Goal: Check status

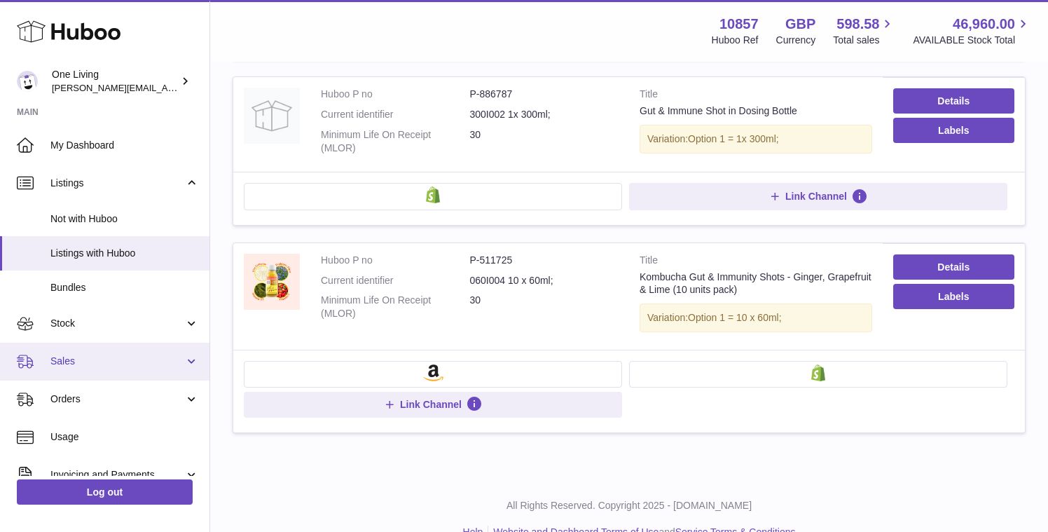
click at [123, 358] on span "Sales" at bounding box center [117, 361] width 134 height 13
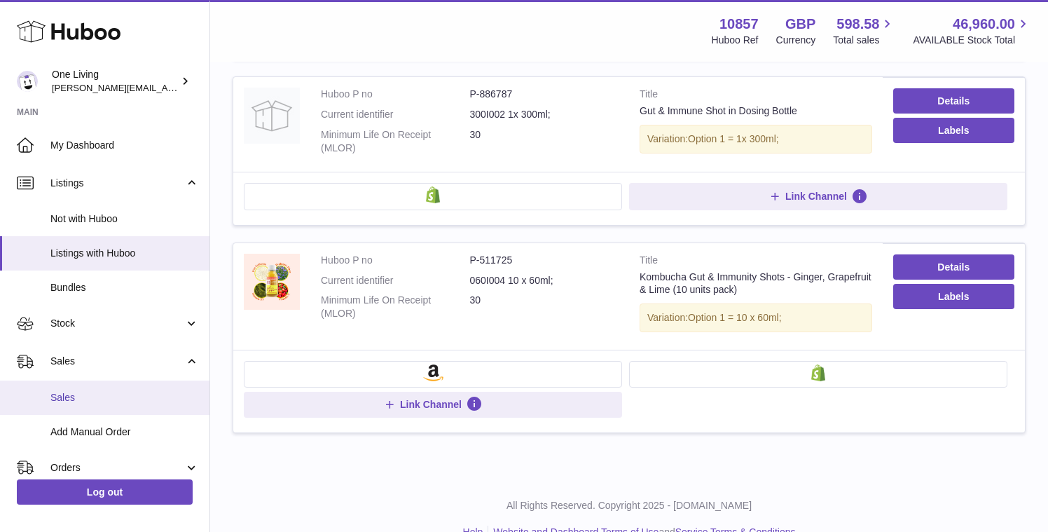
click at [104, 404] on link "Sales" at bounding box center [105, 398] width 210 height 34
click at [115, 399] on span "Sales" at bounding box center [124, 397] width 149 height 13
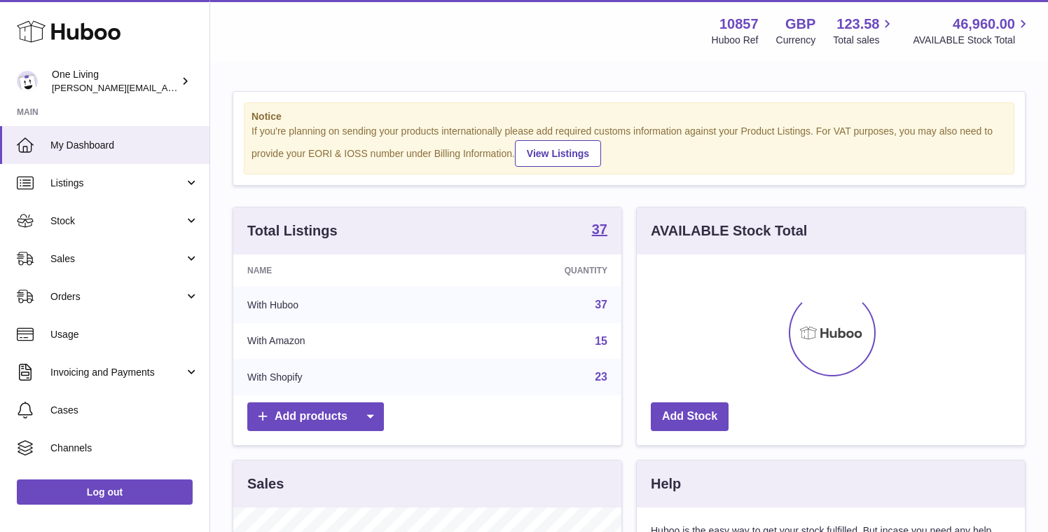
scroll to position [219, 388]
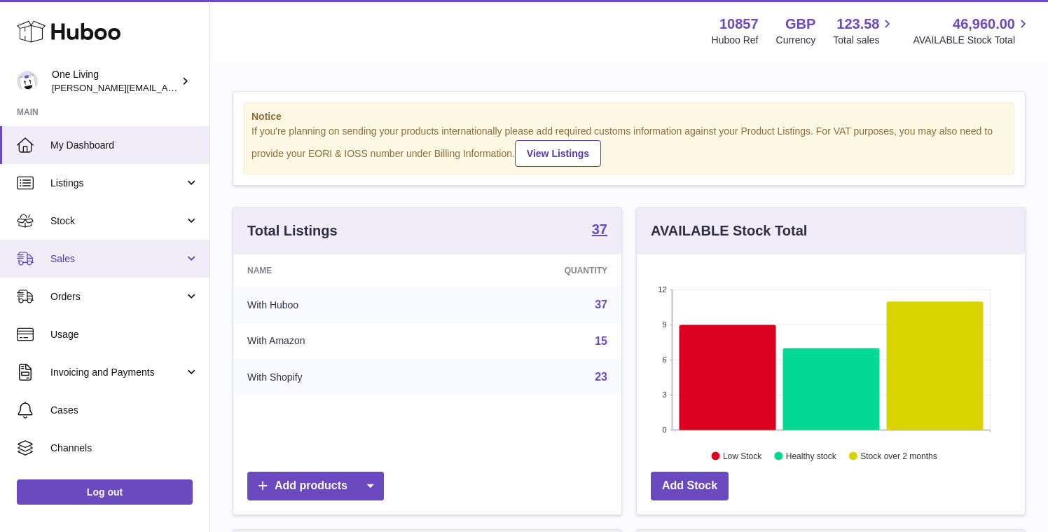
click at [114, 252] on span "Sales" at bounding box center [117, 258] width 134 height 13
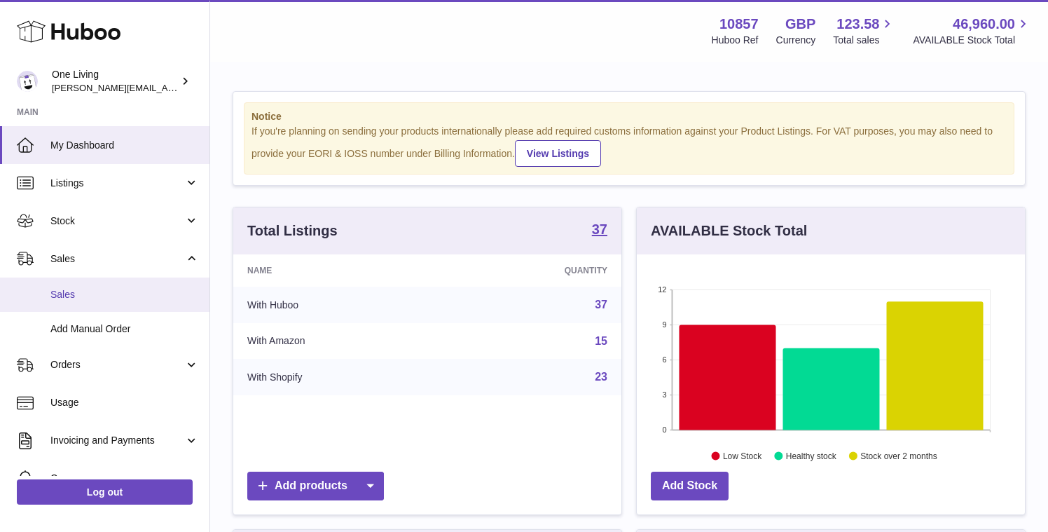
click at [89, 304] on link "Sales" at bounding box center [105, 295] width 210 height 34
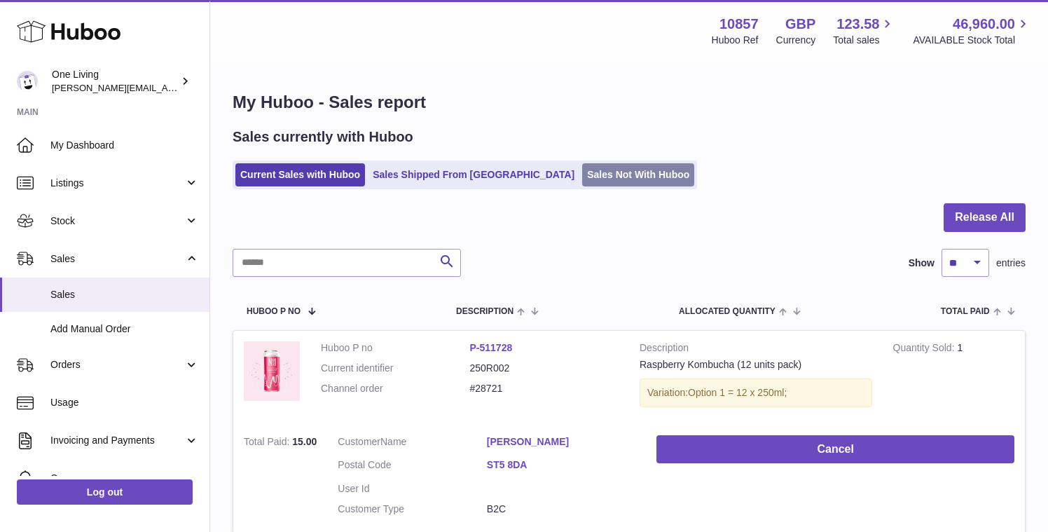
click at [582, 180] on link "Sales Not With Huboo" at bounding box center [638, 174] width 112 height 23
